Goal: Transaction & Acquisition: Obtain resource

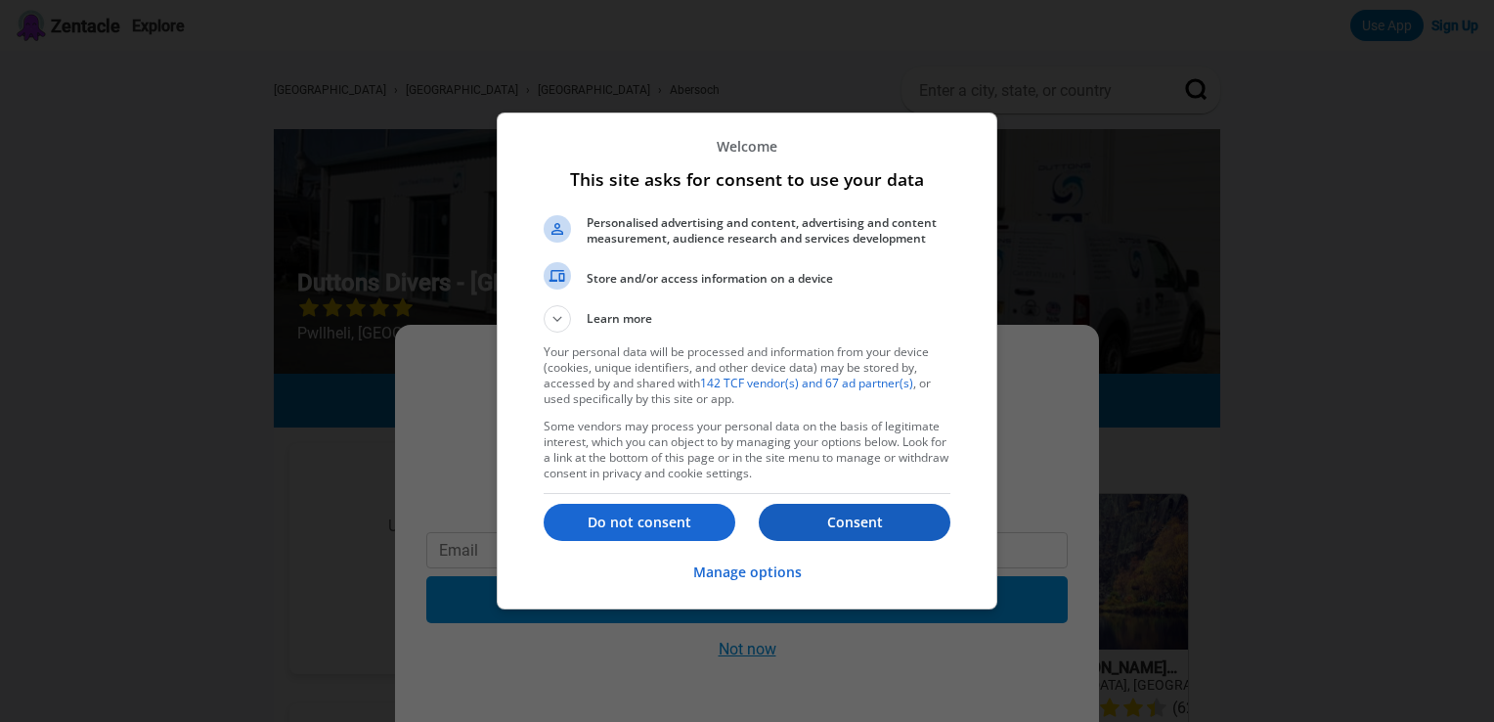
click at [848, 521] on p "Consent" at bounding box center [855, 522] width 192 height 20
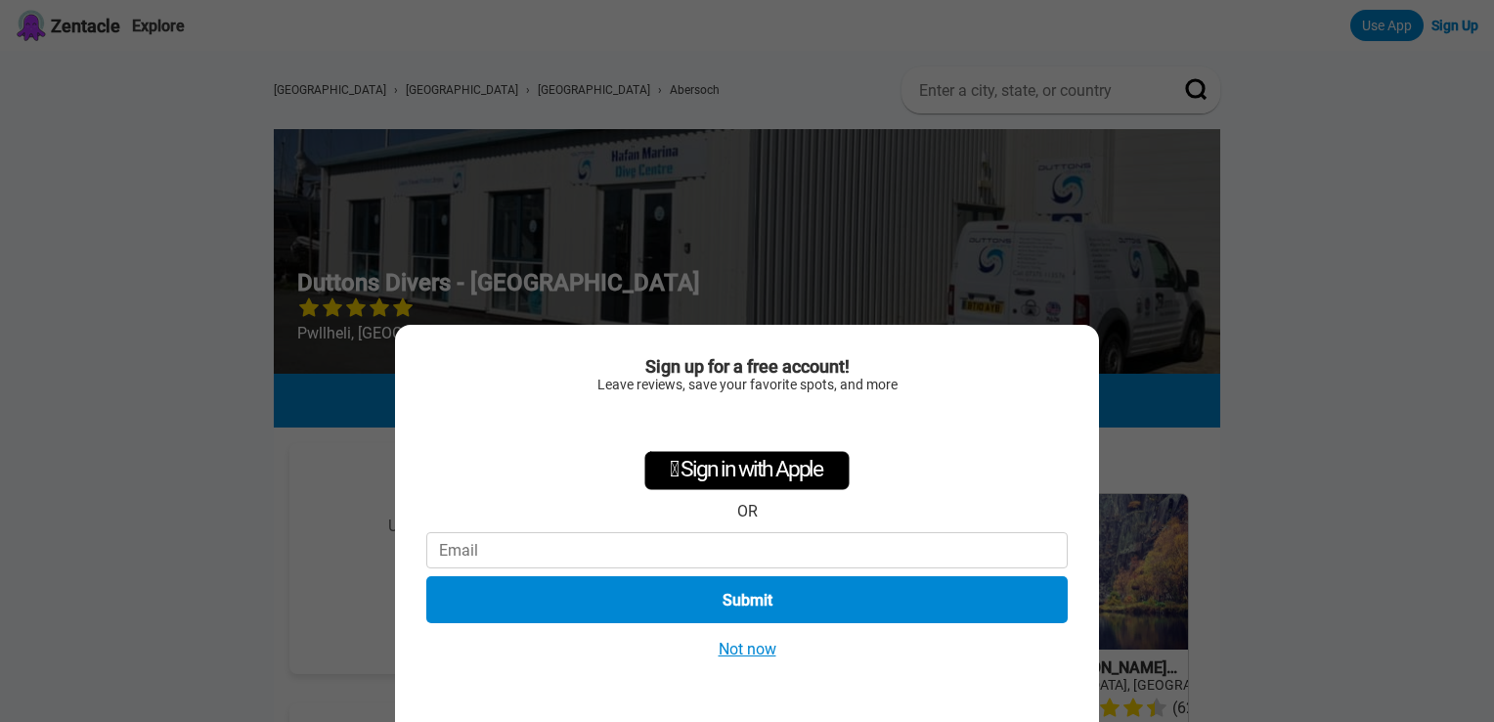
click at [180, 611] on div "Sign up for a free account! Leave reviews, save your favorite spots, and more …" at bounding box center [747, 361] width 1494 height 722
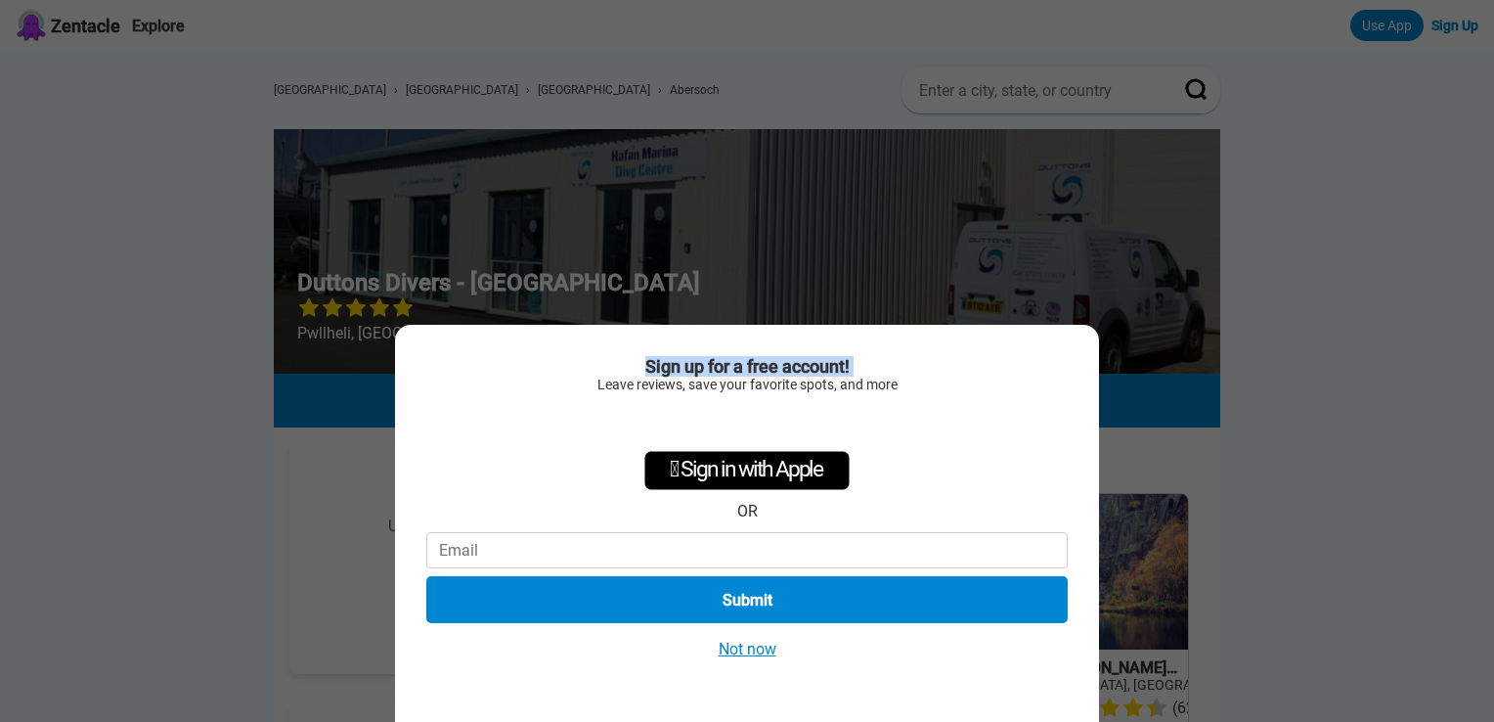
click at [180, 611] on div "Sign up for a free account! Leave reviews, save your favorite spots, and more …" at bounding box center [747, 361] width 1494 height 722
click at [752, 640] on button "Not now" at bounding box center [747, 649] width 69 height 21
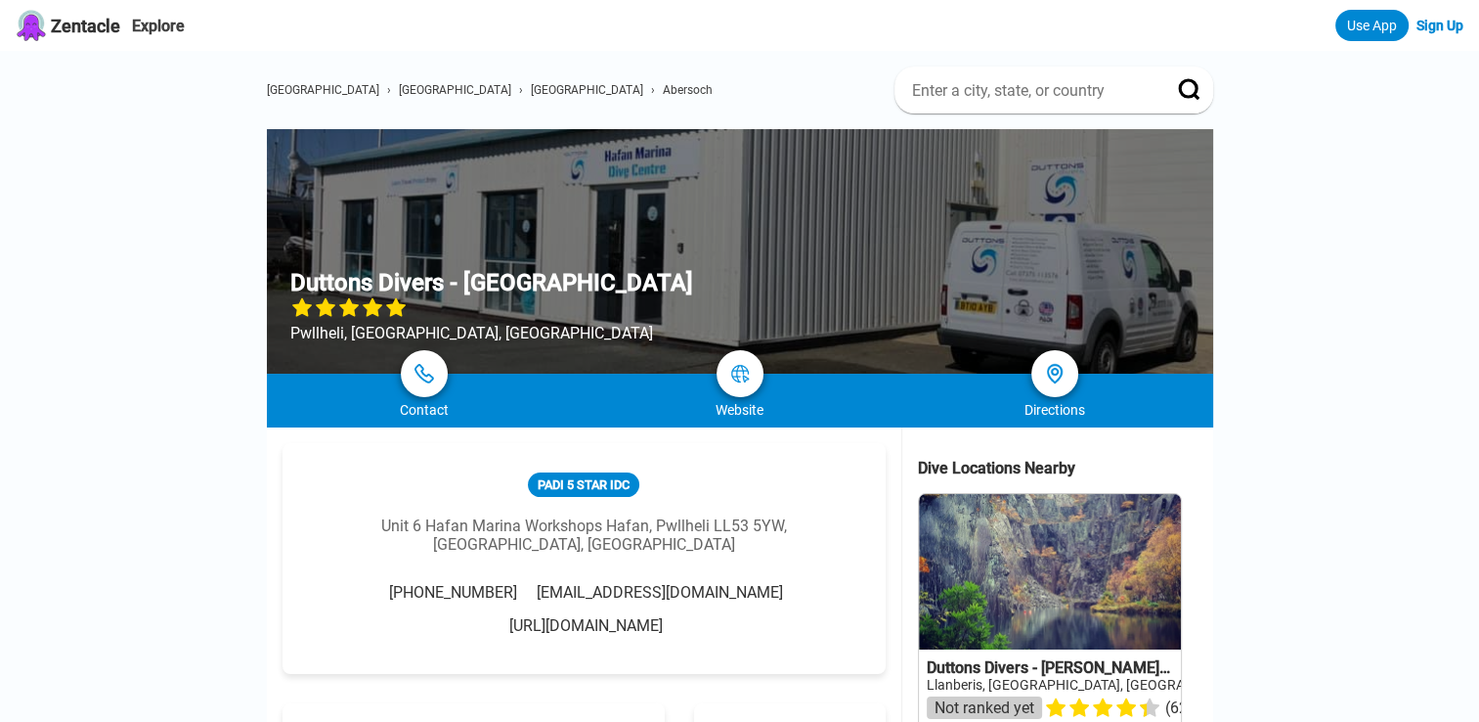
click at [610, 616] on link "[URL][DOMAIN_NAME]" at bounding box center [586, 625] width 154 height 19
